Goal: Information Seeking & Learning: Find specific fact

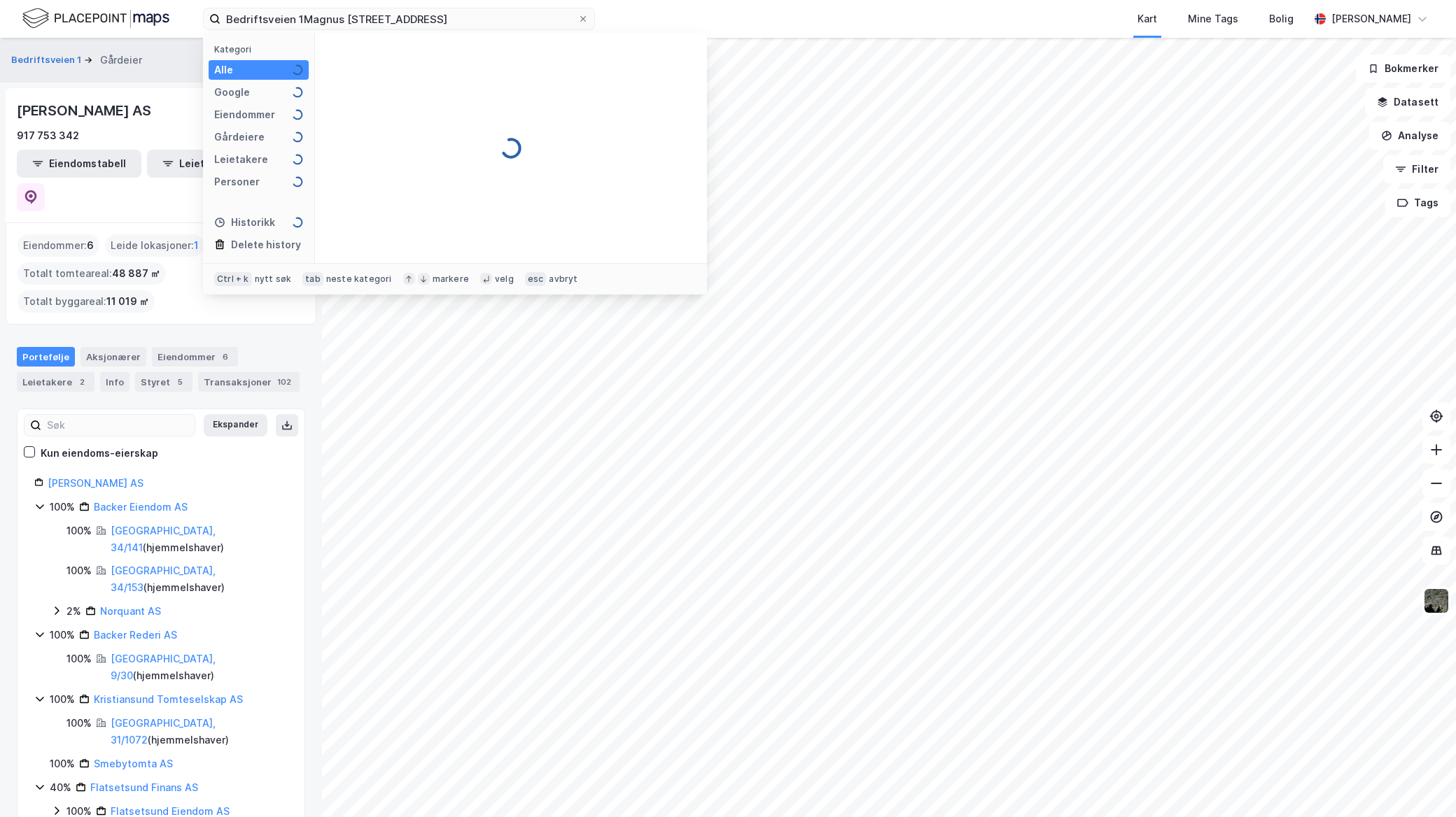
drag, startPoint x: 471, startPoint y: 18, endPoint x: 32, endPoint y: -28, distance: 441.4
click at [32, 0] on html "Bedriftsveien 1Magnus Berrføtts veg 28A Kategori Alle Google Eiendommer Gårdeie…" at bounding box center [728, 408] width 1456 height 817
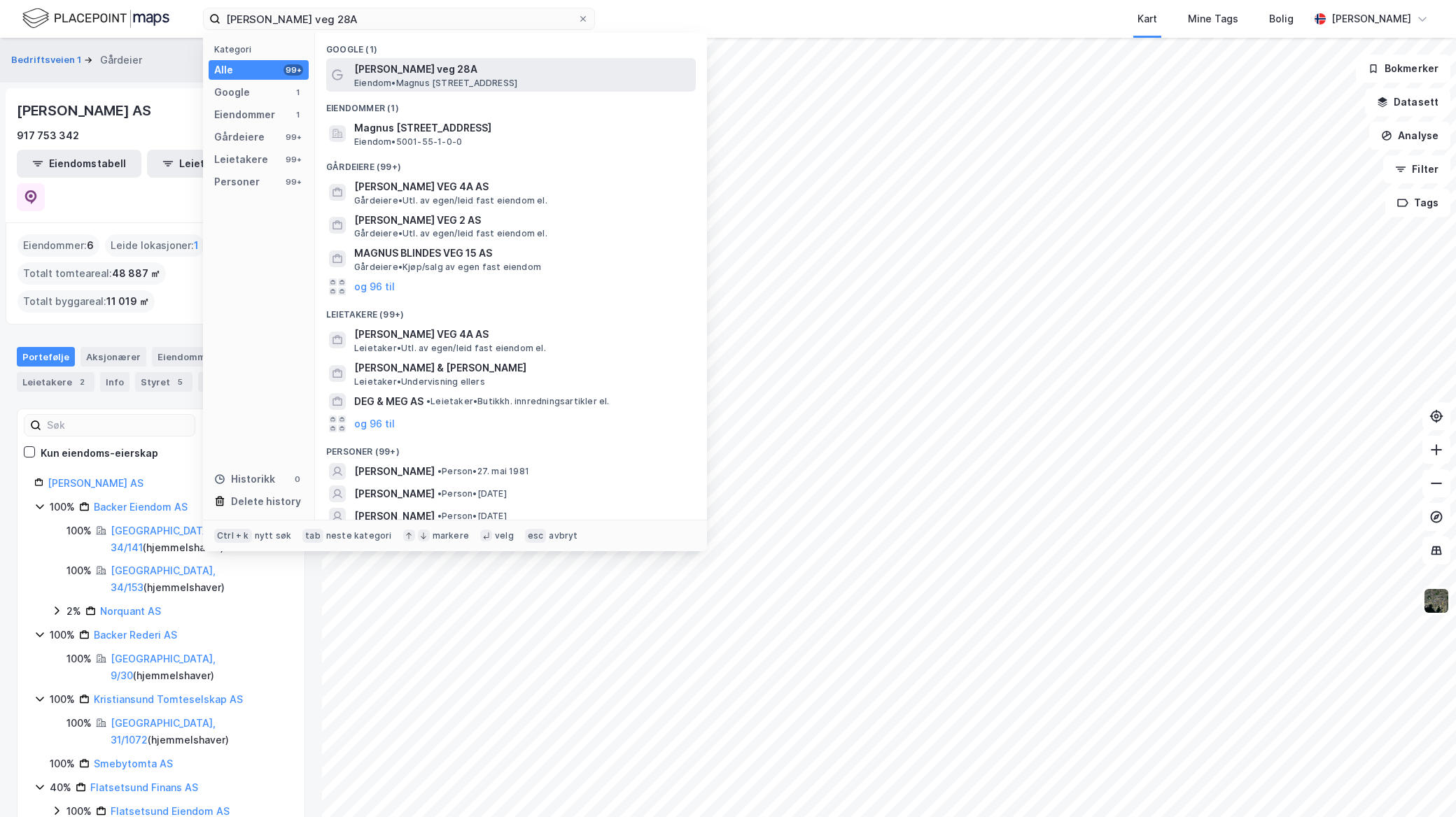
type input "[PERSON_NAME] veg 28A"
click at [501, 77] on span "Eiendom • [STREET_ADDRESS]" at bounding box center [435, 83] width 163 height 11
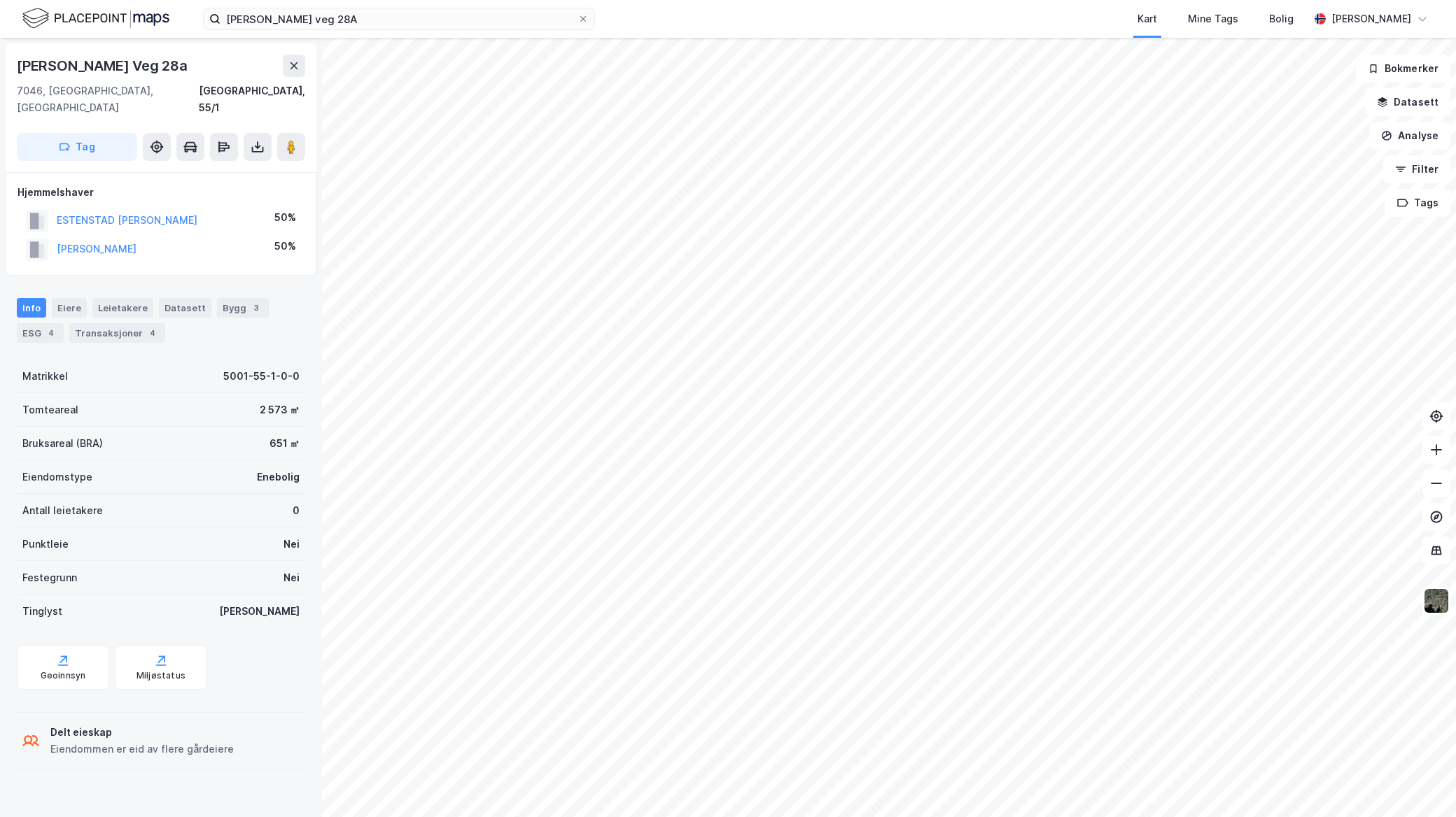
drag, startPoint x: 201, startPoint y: 231, endPoint x: 55, endPoint y: 228, distance: 146.0
click at [55, 235] on div "[PERSON_NAME] 50%" at bounding box center [161, 249] width 287 height 28
copy button "[PERSON_NAME]"
